Goal: Book appointment/travel/reservation

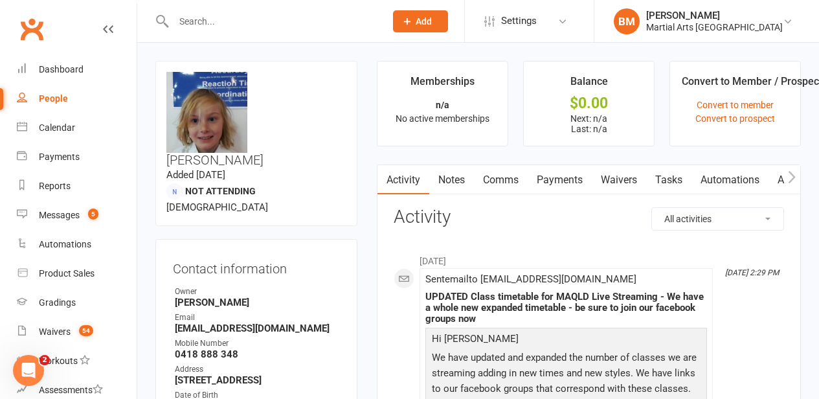
click at [196, 23] on input "text" at bounding box center [273, 21] width 206 height 18
click at [63, 124] on div "Calendar" at bounding box center [57, 127] width 36 height 10
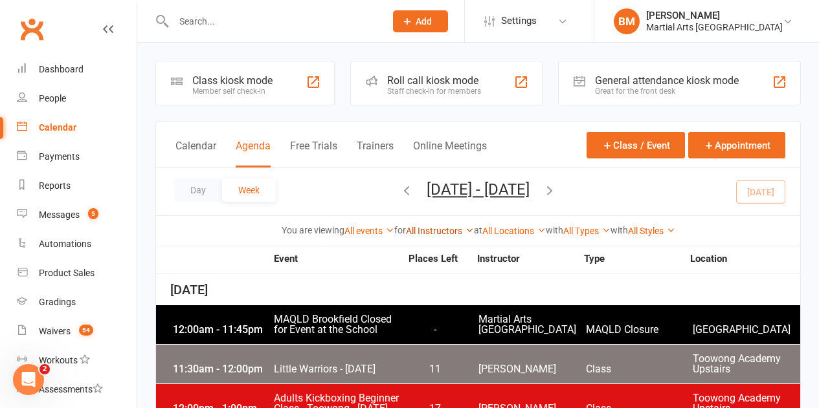
click at [421, 233] on link "All Instructors" at bounding box center [440, 231] width 68 height 10
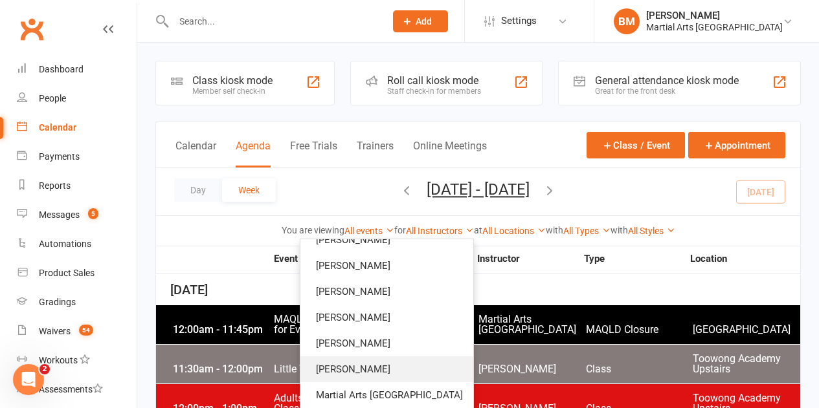
scroll to position [129, 0]
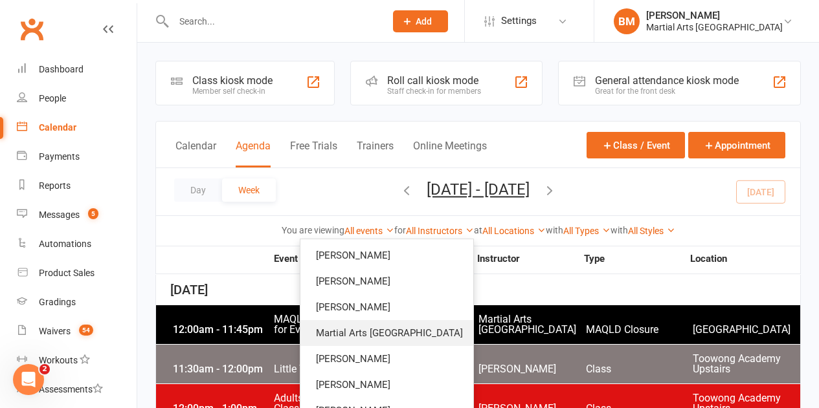
click at [413, 335] on link "Martial Arts [GEOGRAPHIC_DATA]" at bounding box center [386, 333] width 173 height 26
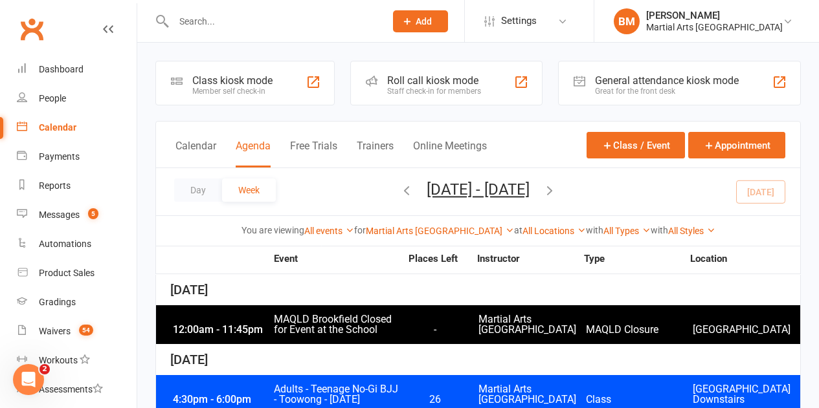
click at [557, 186] on icon "button" at bounding box center [549, 190] width 14 height 14
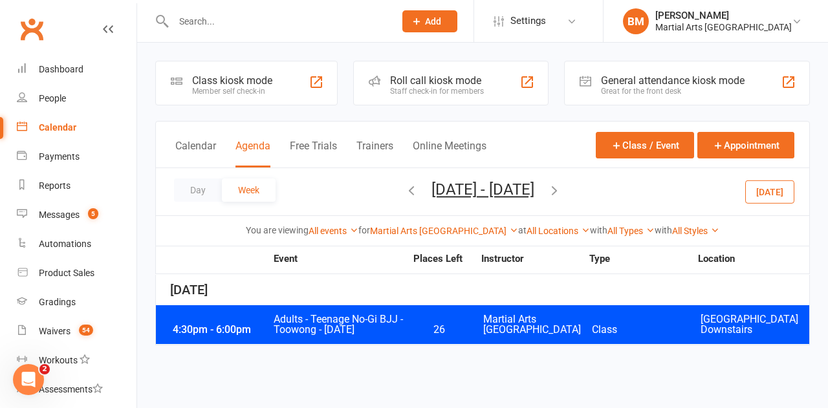
click at [562, 200] on button "button" at bounding box center [555, 192] width 14 height 23
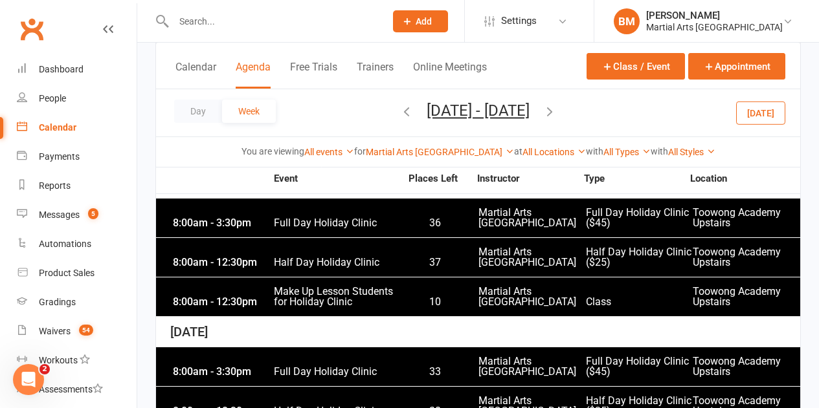
scroll to position [259, 0]
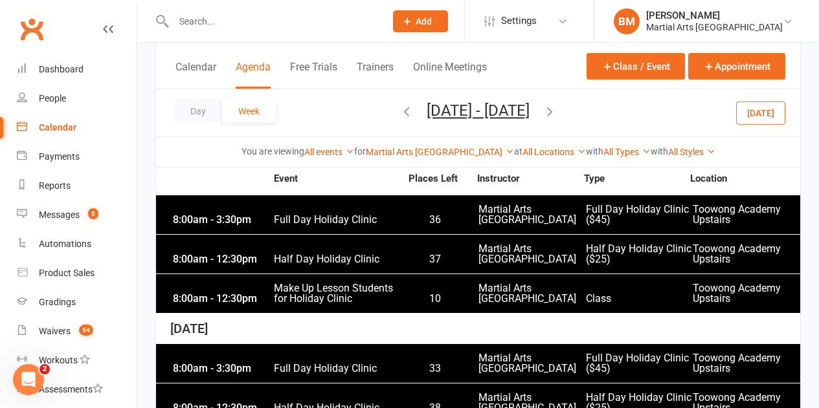
click at [342, 302] on span "Make Up Lesson Students for Holiday Clinic" at bounding box center [337, 293] width 128 height 21
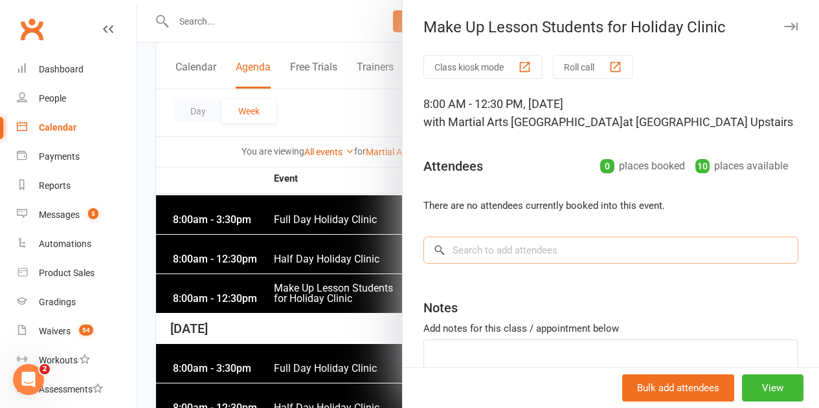
click at [484, 255] on input "search" at bounding box center [610, 250] width 375 height 27
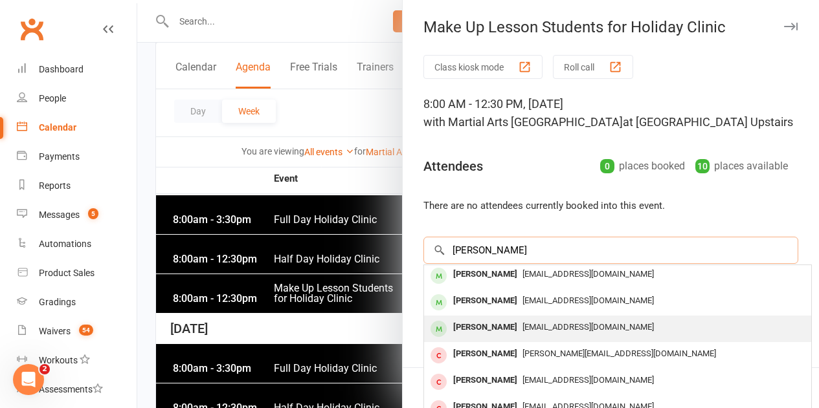
scroll to position [0, 0]
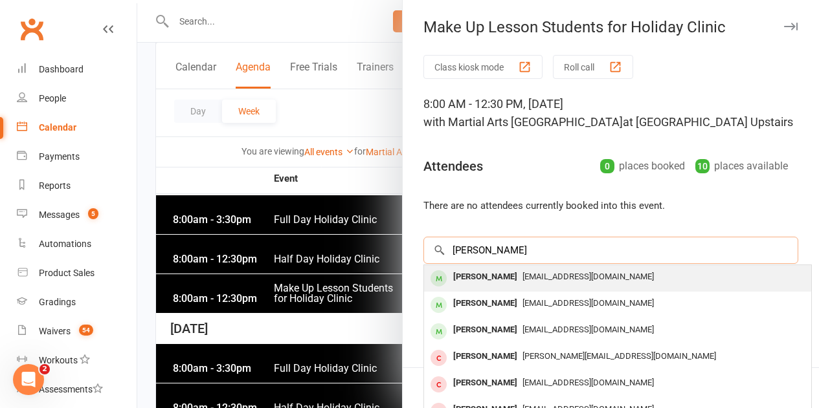
type input "[PERSON_NAME]"
click at [522, 278] on span "[EMAIL_ADDRESS][DOMAIN_NAME]" at bounding box center [587, 277] width 131 height 10
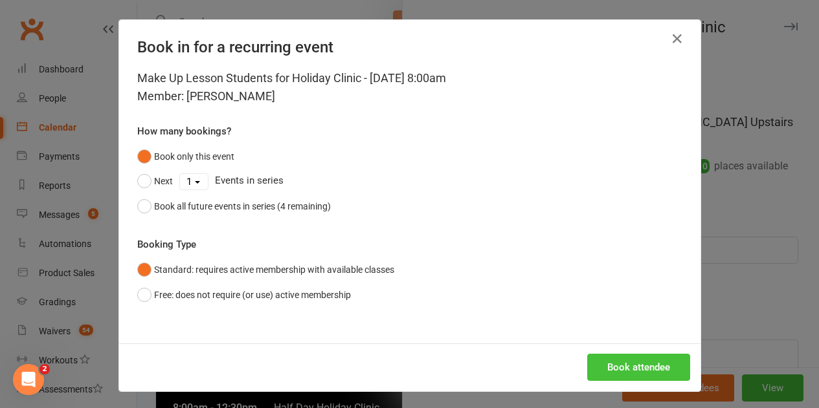
click at [641, 370] on button "Book attendee" at bounding box center [638, 367] width 103 height 27
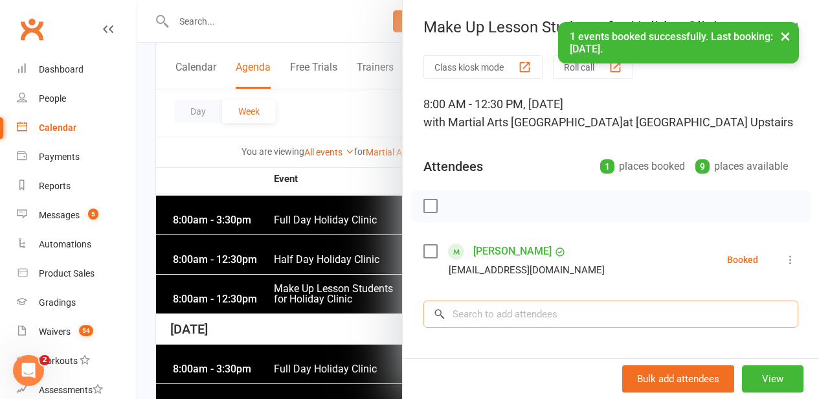
click at [553, 318] on input "search" at bounding box center [610, 313] width 375 height 27
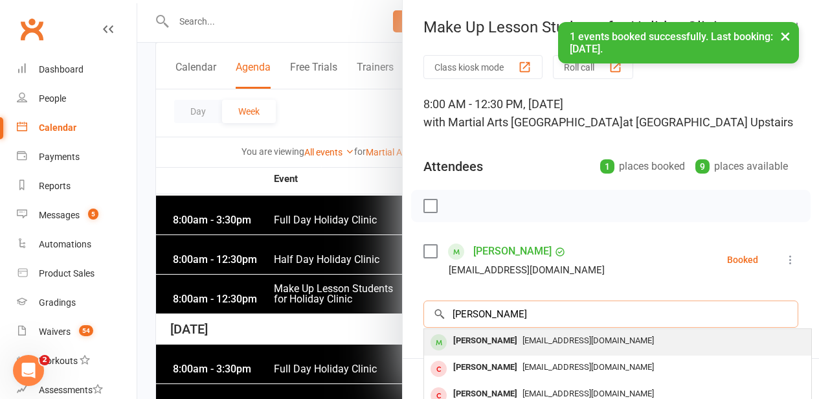
type input "[PERSON_NAME]"
click at [522, 342] on span "[EMAIL_ADDRESS][DOMAIN_NAME]" at bounding box center [587, 340] width 131 height 10
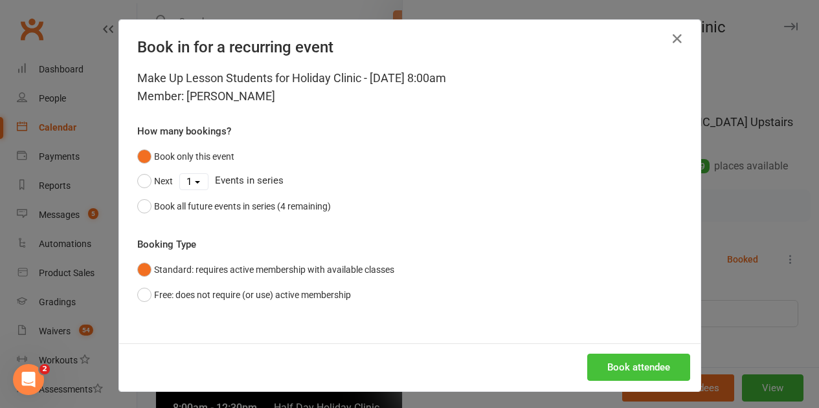
click at [625, 365] on button "Book attendee" at bounding box center [638, 367] width 103 height 27
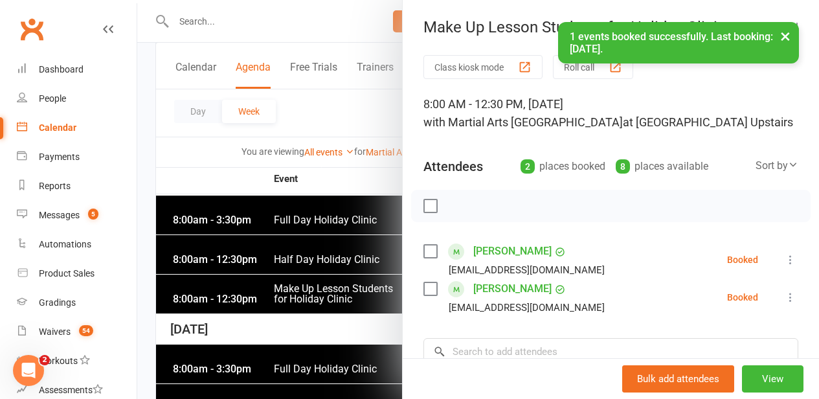
click at [285, 335] on div at bounding box center [478, 199] width 682 height 399
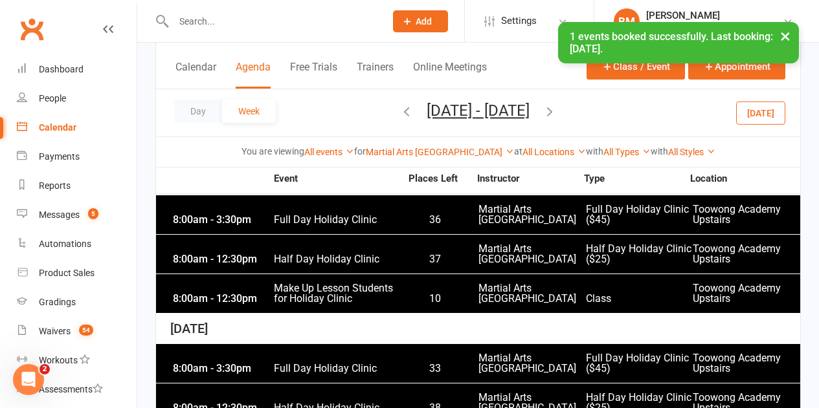
click at [557, 110] on icon "button" at bounding box center [549, 111] width 14 height 14
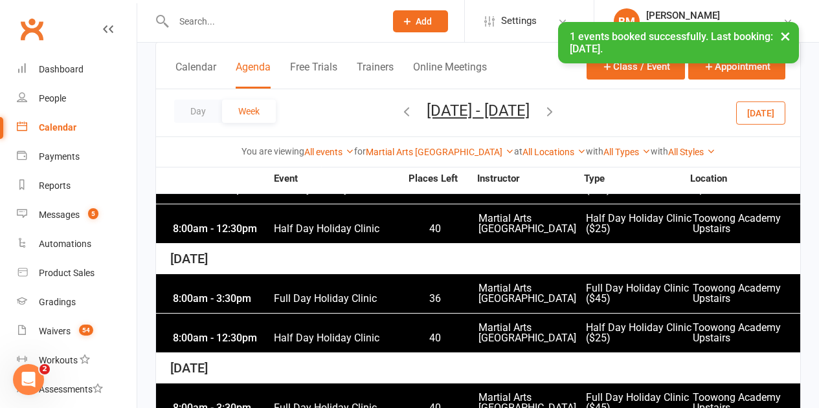
scroll to position [129, 0]
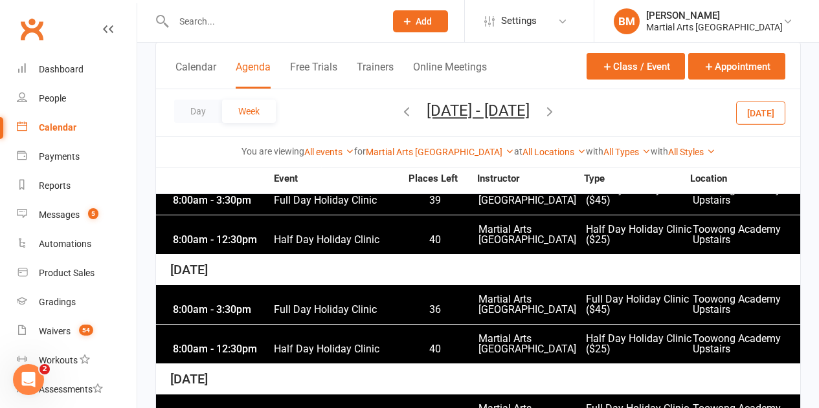
click at [399, 111] on icon "button" at bounding box center [406, 111] width 14 height 14
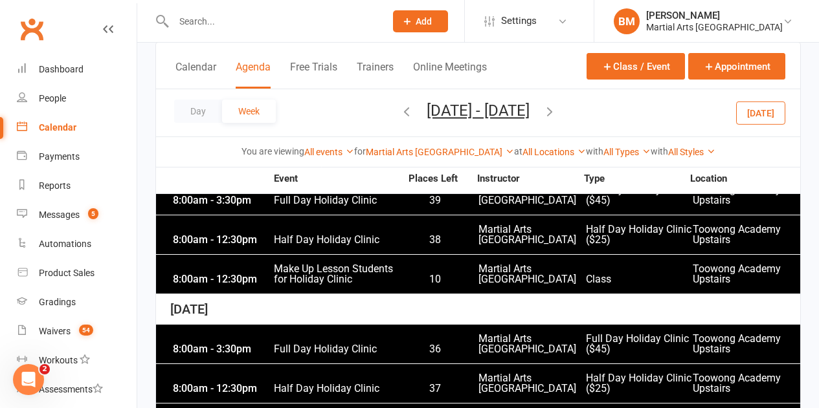
click at [557, 116] on icon "button" at bounding box center [549, 111] width 14 height 14
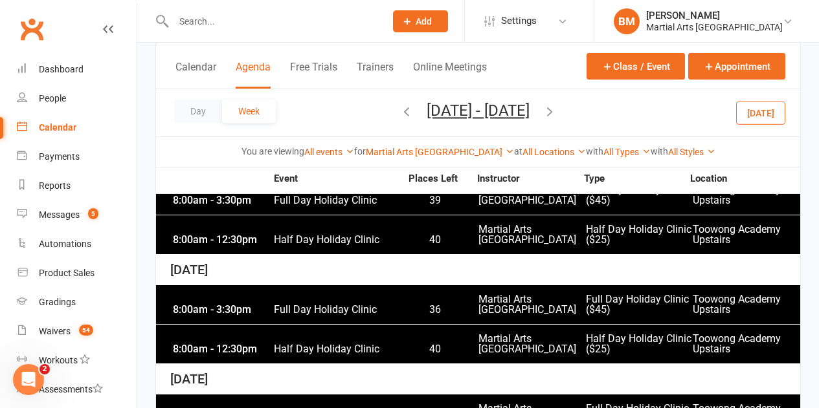
click at [557, 112] on icon "button" at bounding box center [549, 111] width 14 height 14
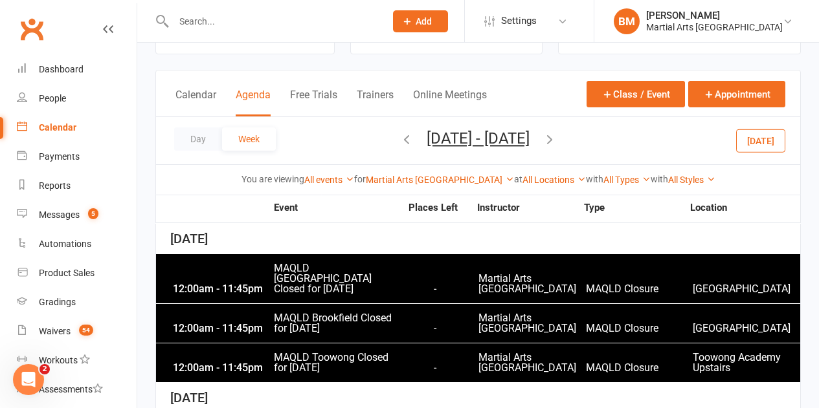
scroll to position [0, 0]
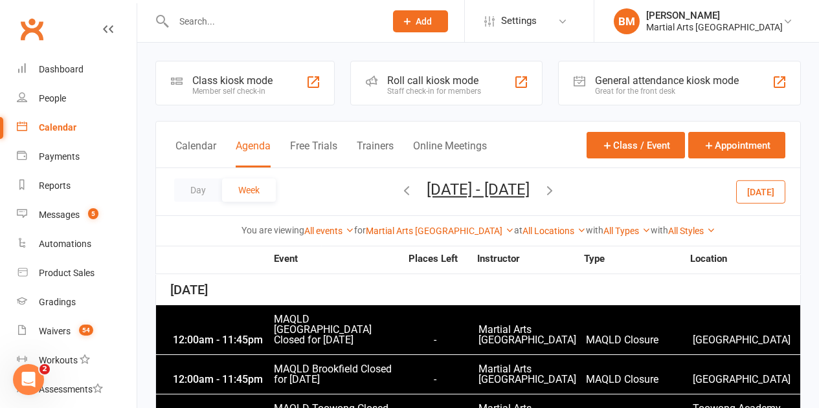
click at [399, 190] on icon "button" at bounding box center [406, 190] width 14 height 14
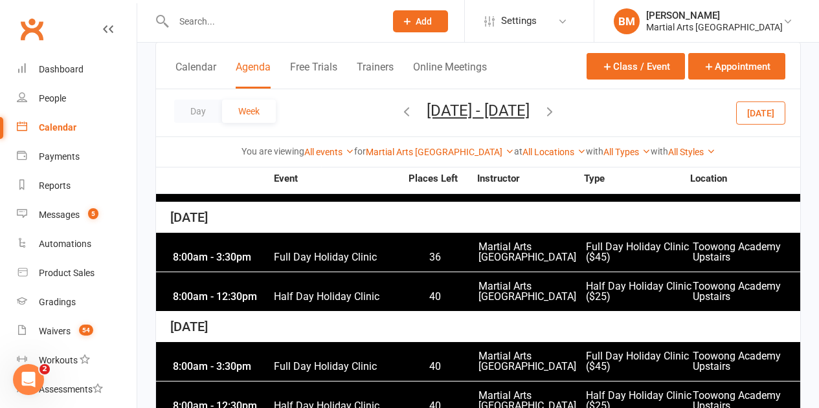
scroll to position [194, 0]
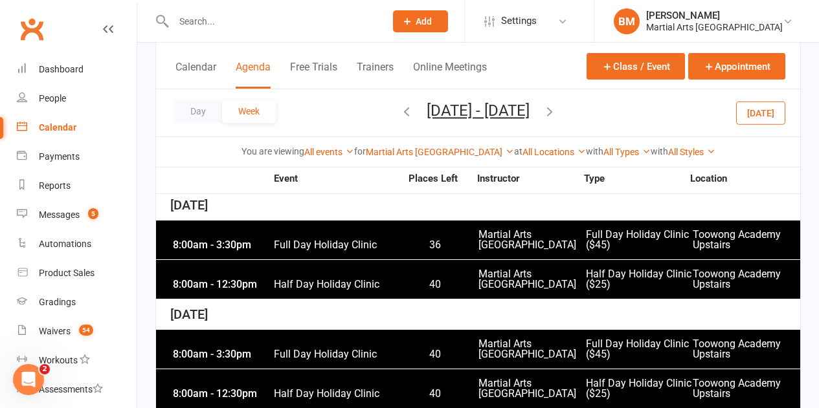
click at [427, 157] on div "Martial Arts [GEOGRAPHIC_DATA] Show All Instructors [PERSON_NAME] [PERSON_NAME]…" at bounding box center [440, 152] width 148 height 14
click at [426, 154] on link "Martial Arts [GEOGRAPHIC_DATA]" at bounding box center [440, 152] width 148 height 10
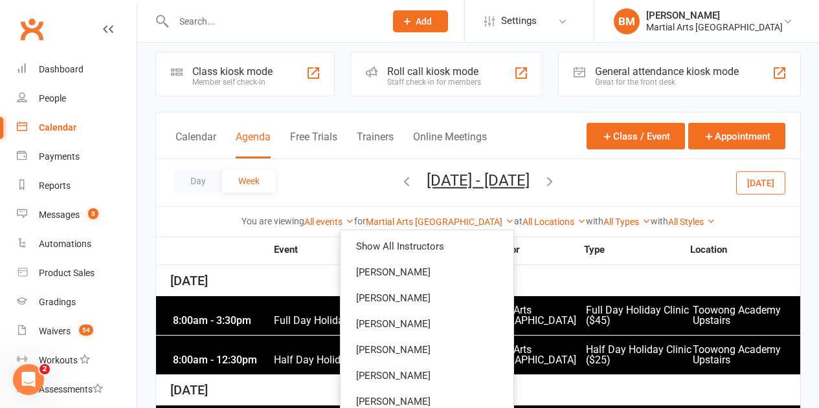
scroll to position [0, 0]
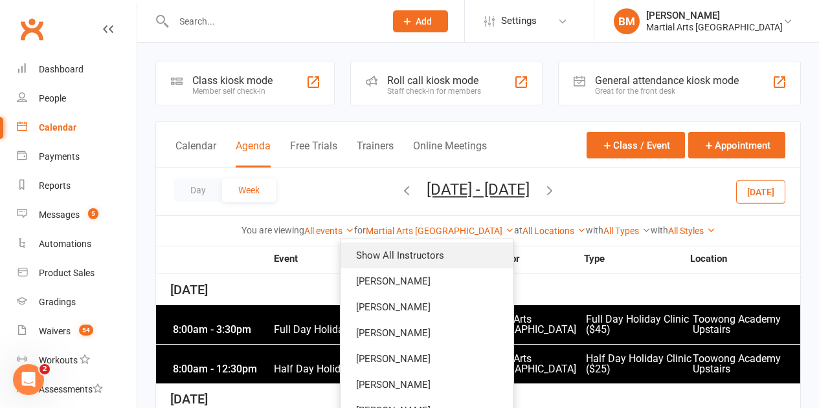
click at [427, 254] on link "Show All Instructors" at bounding box center [426, 256] width 173 height 26
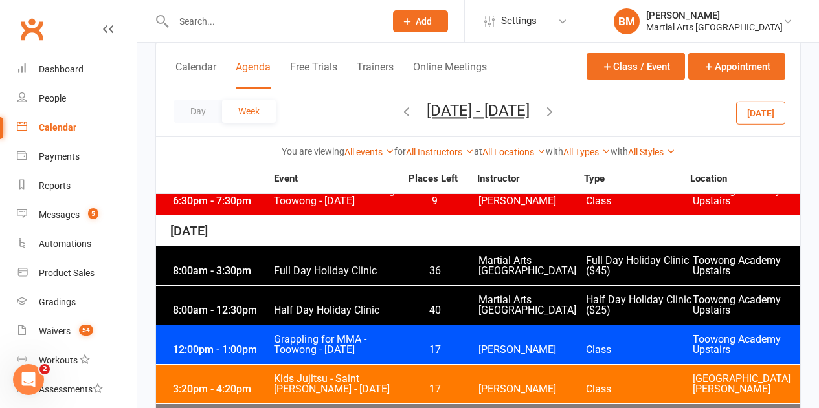
scroll to position [777, 0]
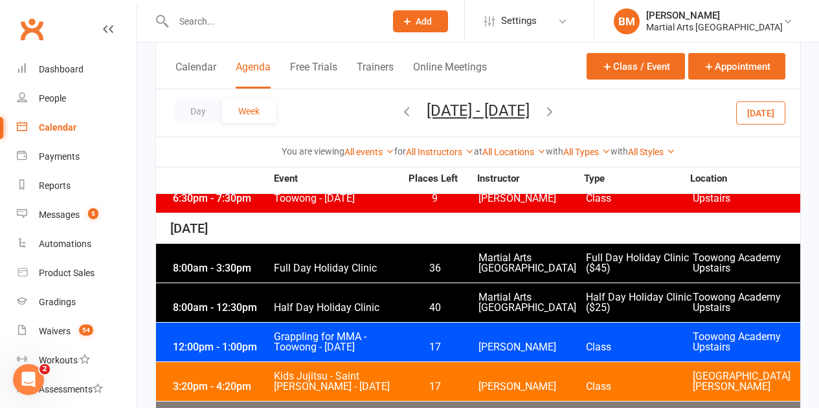
click at [557, 113] on icon "button" at bounding box center [549, 111] width 14 height 14
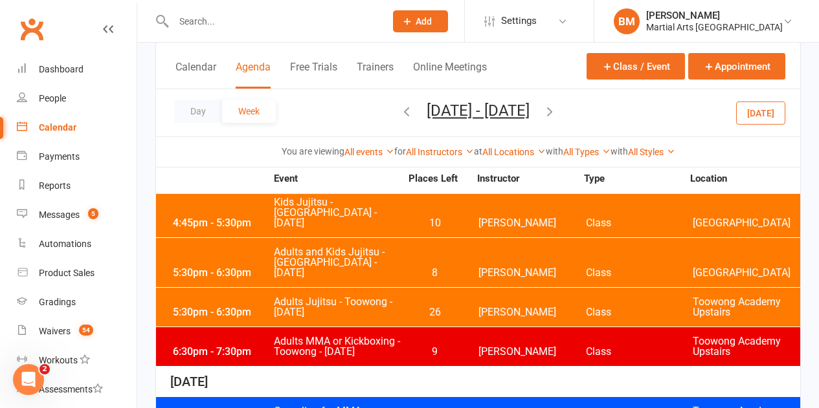
scroll to position [582, 0]
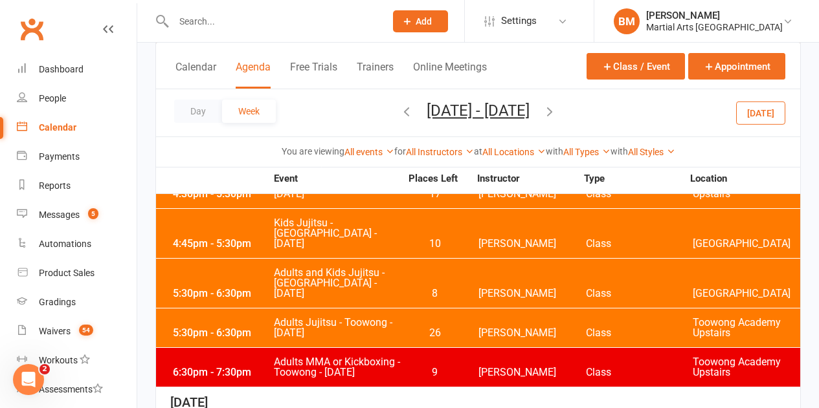
click at [399, 115] on icon "button" at bounding box center [406, 111] width 14 height 14
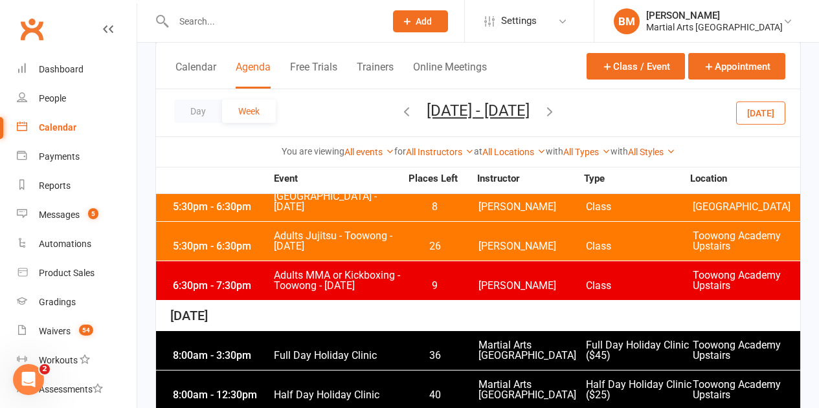
scroll to position [712, 0]
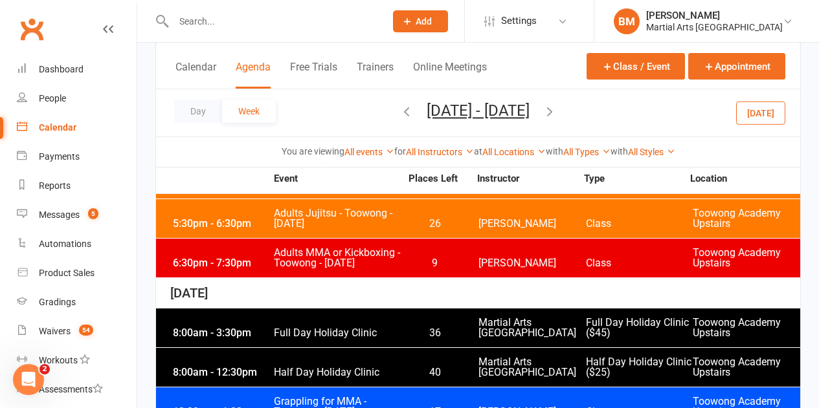
click at [324, 348] on div "8:00am - 12:30pm Half Day Holiday Clinic 40 Martial Arts [GEOGRAPHIC_DATA] Half…" at bounding box center [478, 367] width 644 height 39
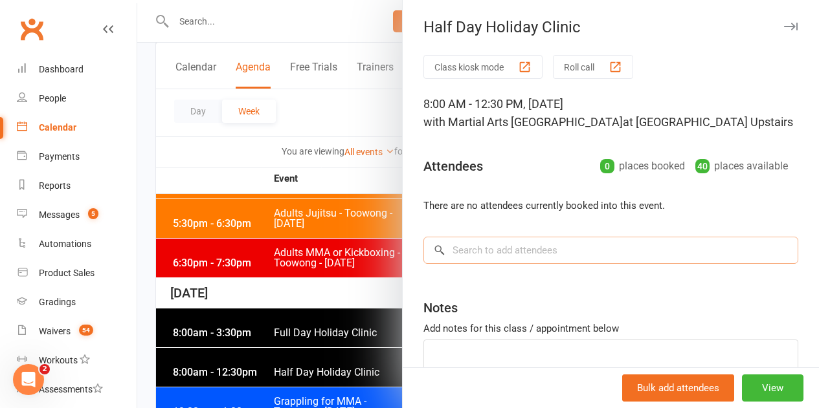
click at [469, 243] on input "search" at bounding box center [610, 250] width 375 height 27
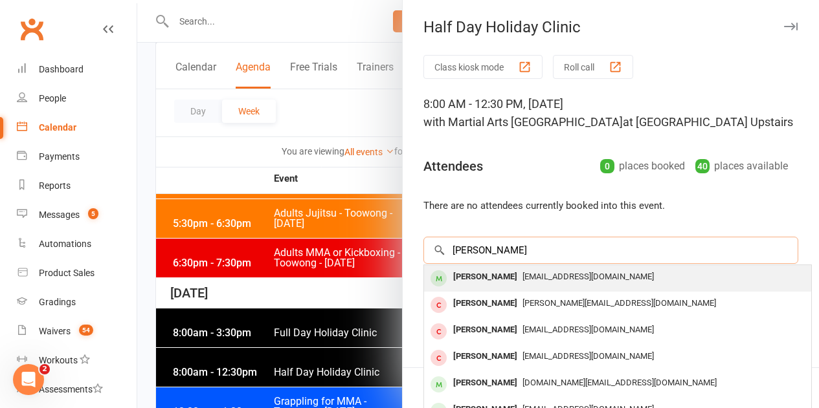
type input "[PERSON_NAME]"
click at [472, 276] on div "[PERSON_NAME]" at bounding box center [485, 277] width 74 height 19
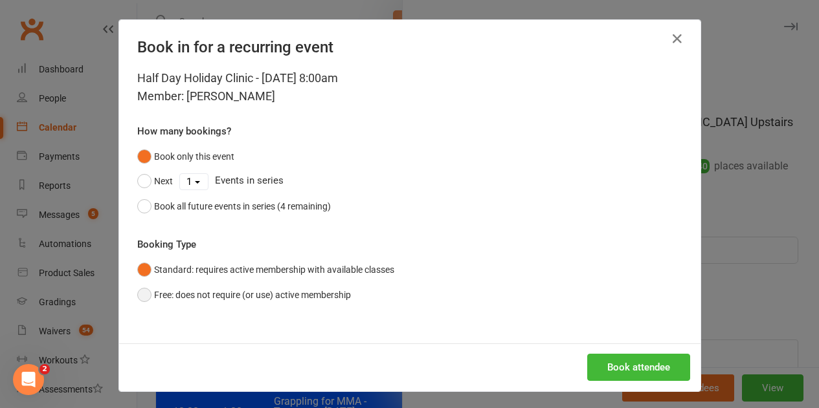
drag, startPoint x: 194, startPoint y: 298, endPoint x: 208, endPoint y: 296, distance: 15.0
click at [194, 298] on button "Free: does not require (or use) active membership" at bounding box center [244, 295] width 214 height 25
click at [608, 370] on button "Book attendee" at bounding box center [638, 367] width 103 height 27
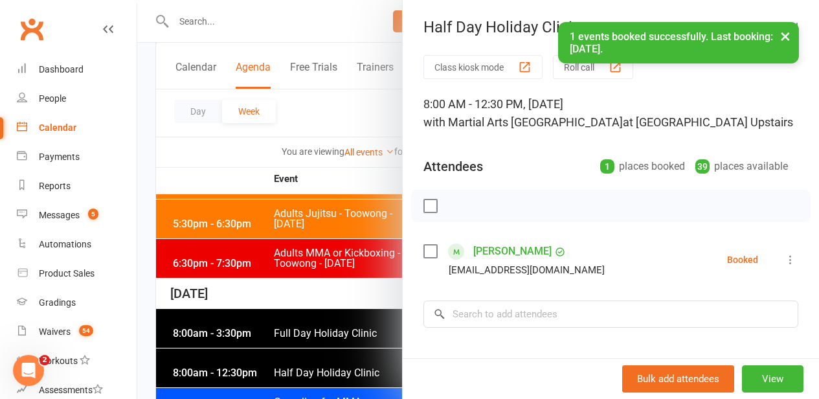
click at [568, 251] on li "[PERSON_NAME] [EMAIL_ADDRESS][DOMAIN_NAME] Booked More info Remove Check in Mar…" at bounding box center [610, 260] width 375 height 38
click at [521, 311] on input "search" at bounding box center [610, 313] width 375 height 27
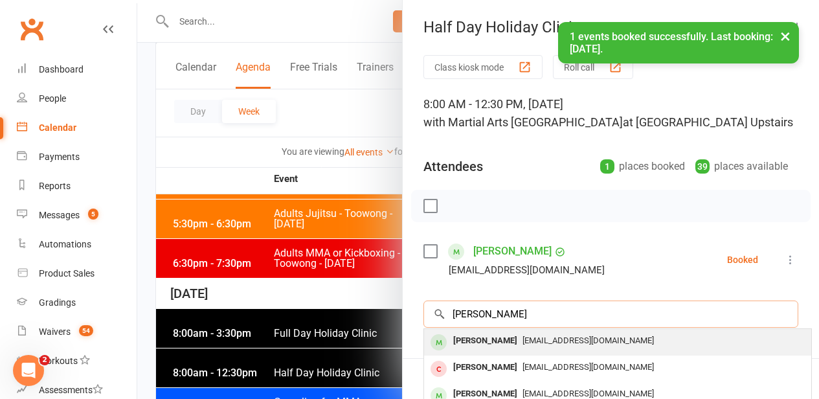
type input "[PERSON_NAME]"
click at [494, 351] on div "[PERSON_NAME] [EMAIL_ADDRESS][DOMAIN_NAME]" at bounding box center [617, 342] width 387 height 27
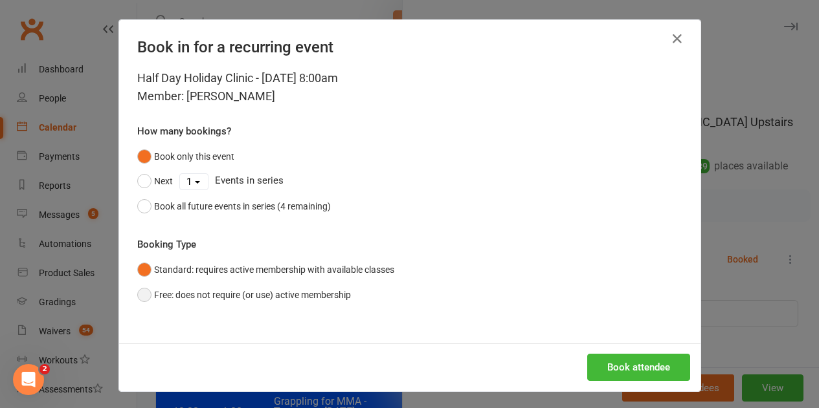
drag, startPoint x: 264, startPoint y: 291, endPoint x: 592, endPoint y: 353, distance: 334.0
click at [269, 291] on button "Free: does not require (or use) active membership" at bounding box center [244, 295] width 214 height 25
click at [635, 368] on button "Book attendee" at bounding box center [638, 367] width 103 height 27
